Goal: Task Accomplishment & Management: Use online tool/utility

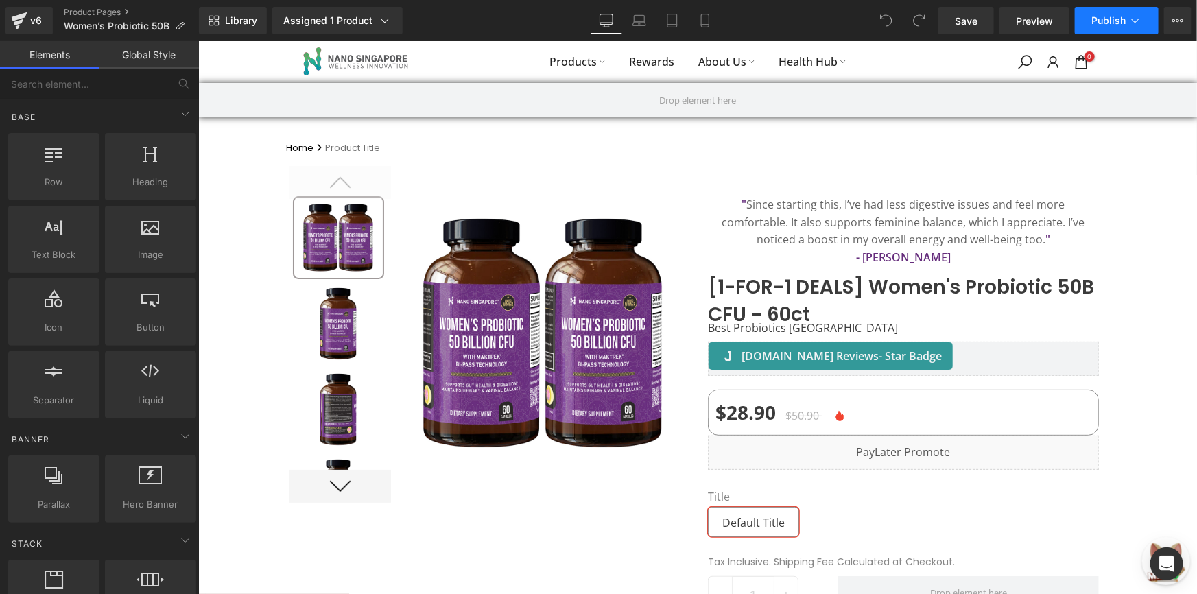
click at [1098, 23] on span "Publish" at bounding box center [1108, 20] width 34 height 11
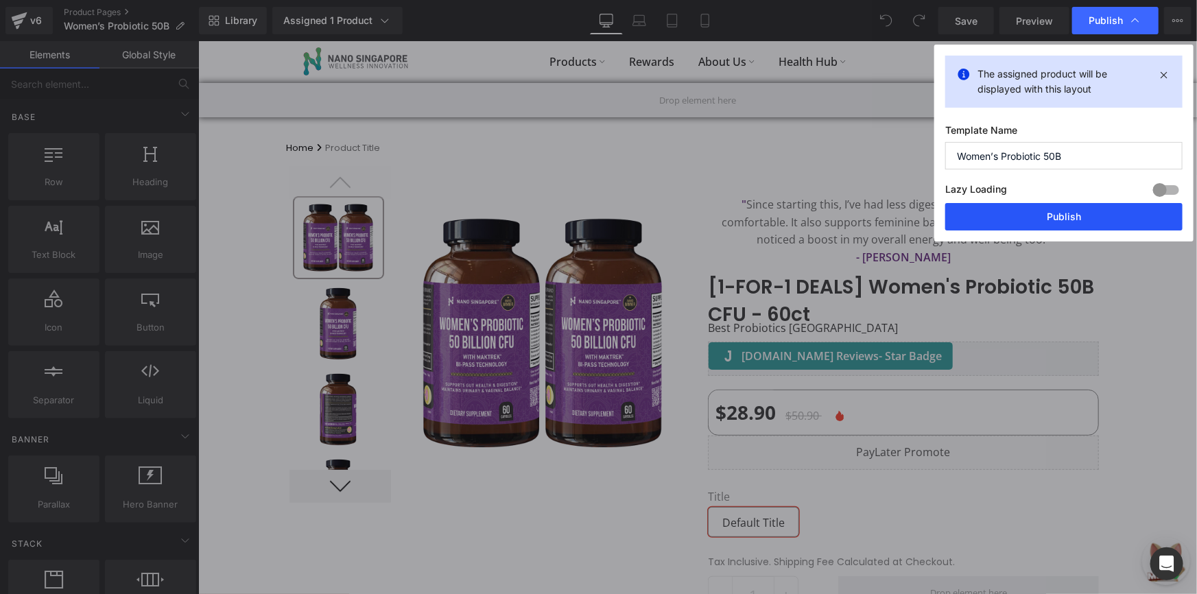
drag, startPoint x: 1037, startPoint y: 220, endPoint x: 547, endPoint y: 288, distance: 493.9
click at [1037, 220] on button "Publish" at bounding box center [1063, 216] width 237 height 27
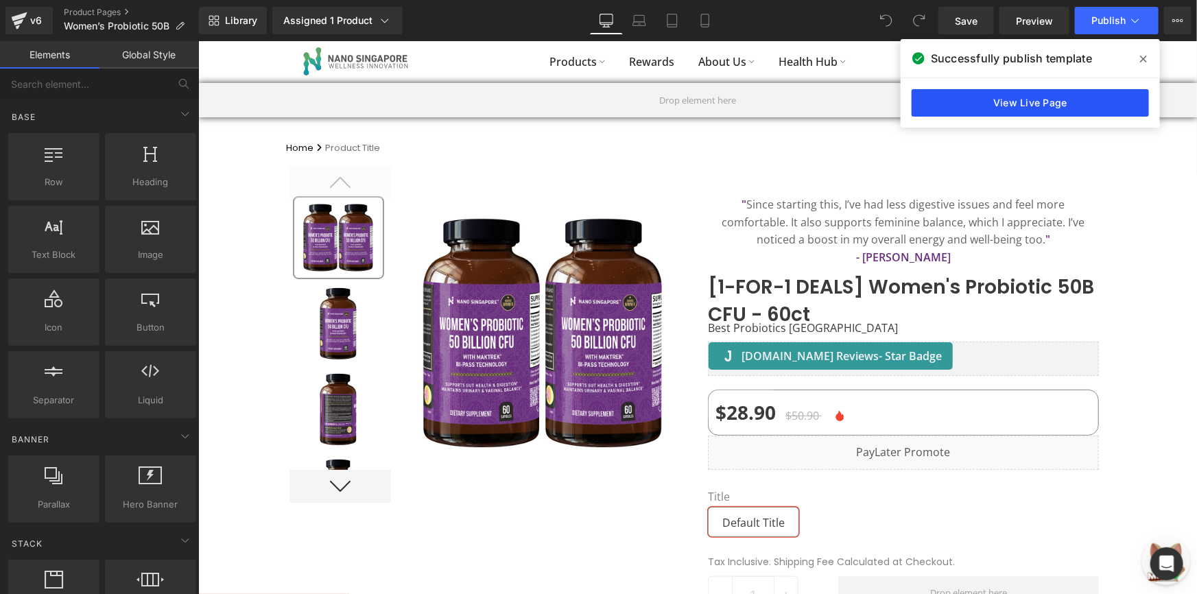
click at [1029, 113] on link "View Live Page" at bounding box center [1030, 102] width 237 height 27
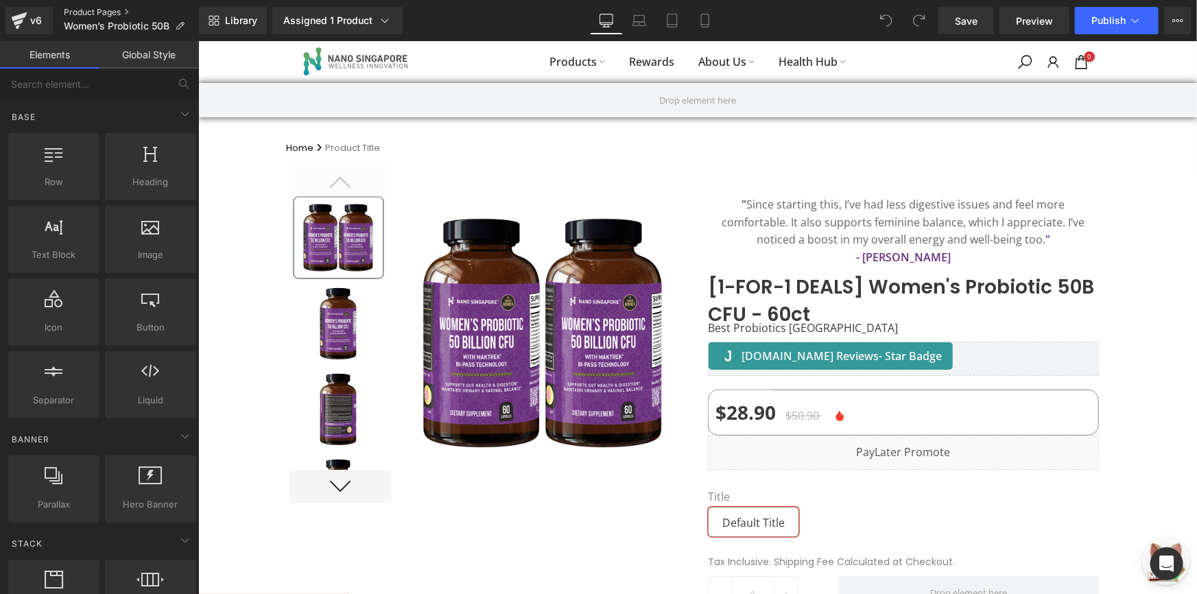
click at [123, 14] on link "Product Pages" at bounding box center [131, 12] width 135 height 11
